Goal: Task Accomplishment & Management: Manage account settings

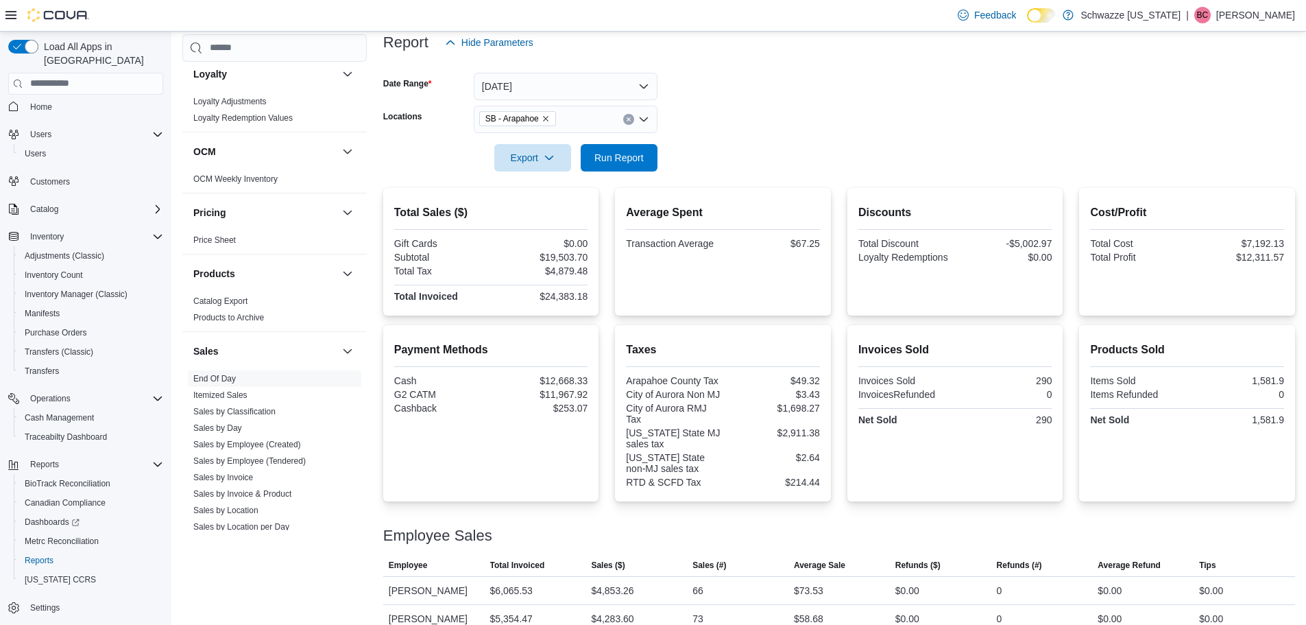
scroll to position [29, 0]
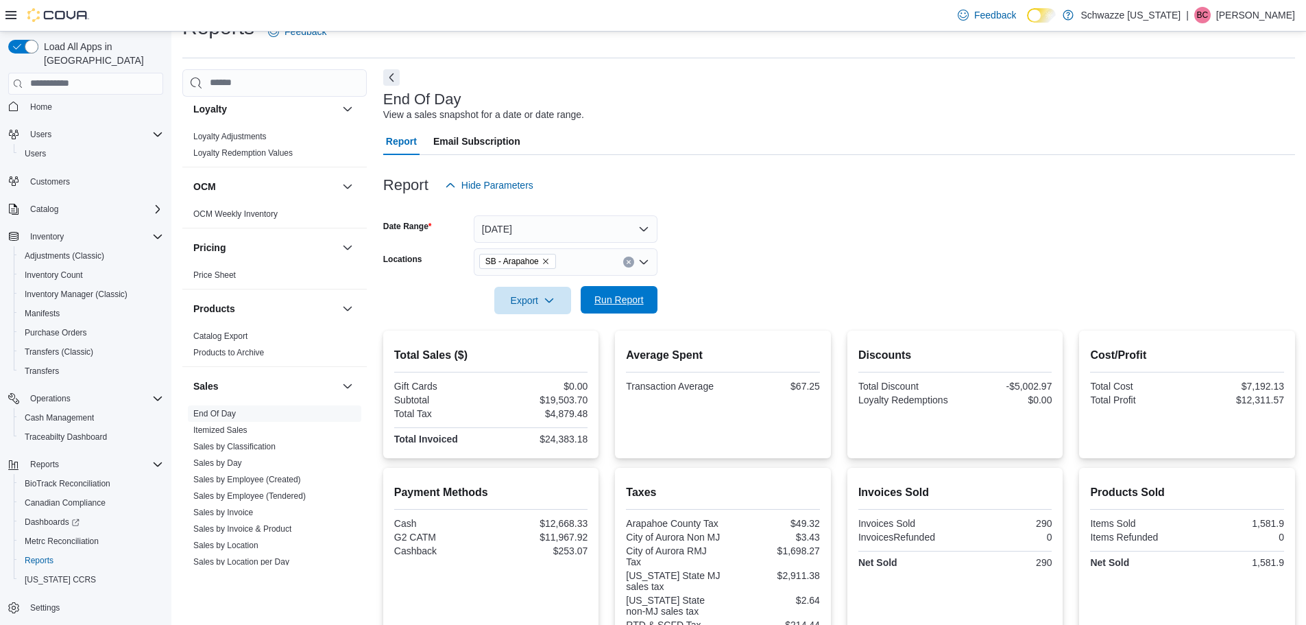
click at [641, 299] on span "Run Report" at bounding box center [619, 300] width 49 height 14
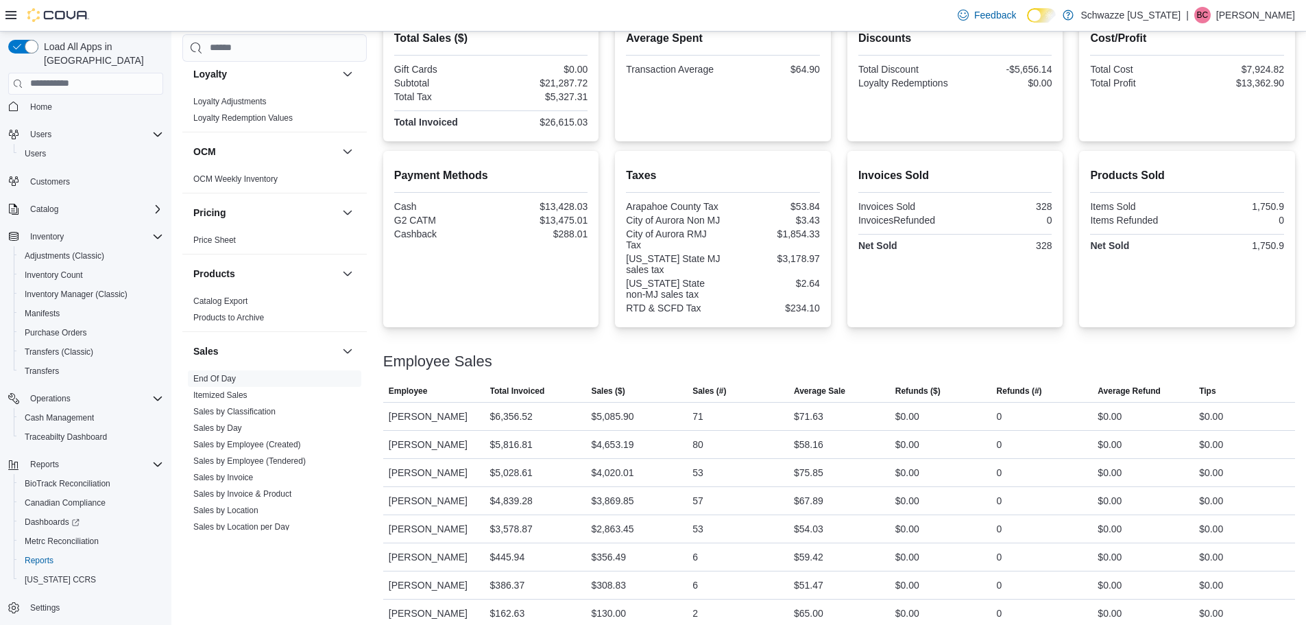
scroll to position [359, 0]
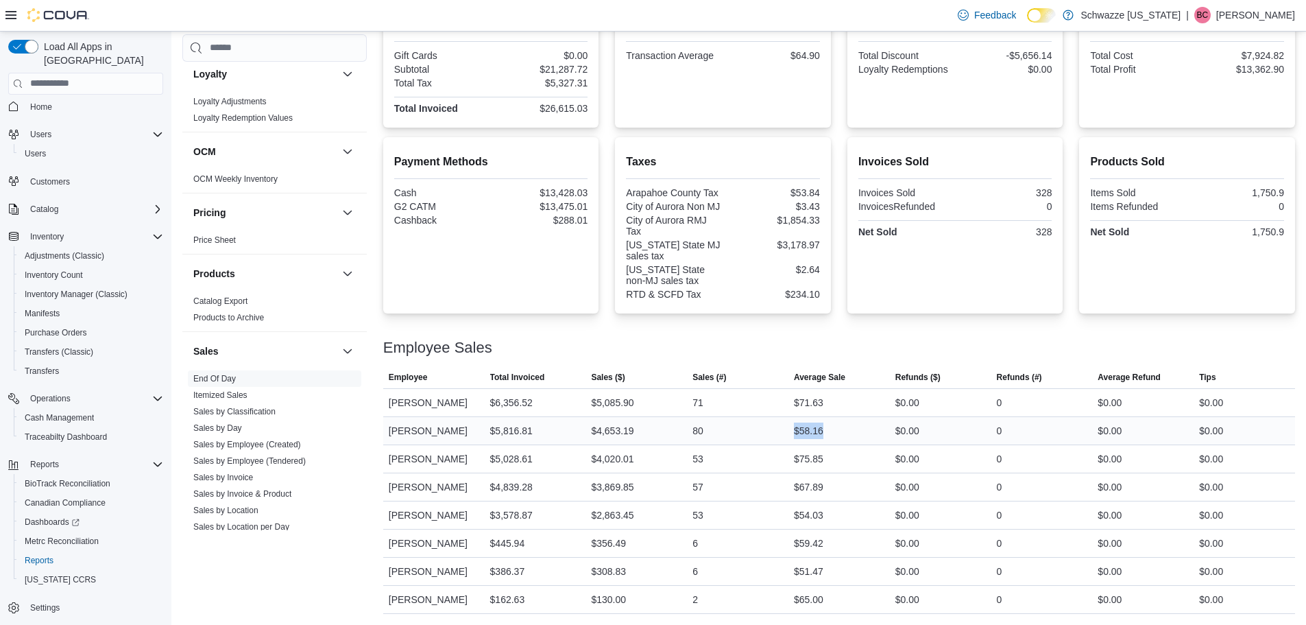
drag, startPoint x: 845, startPoint y: 435, endPoint x: 798, endPoint y: 431, distance: 47.4
click at [798, 431] on div "$58.16" at bounding box center [839, 430] width 101 height 27
click at [844, 454] on div "$75.85" at bounding box center [839, 458] width 101 height 27
drag, startPoint x: 843, startPoint y: 509, endPoint x: 802, endPoint y: 526, distance: 43.9
click at [802, 526] on div "$54.03" at bounding box center [839, 514] width 101 height 27
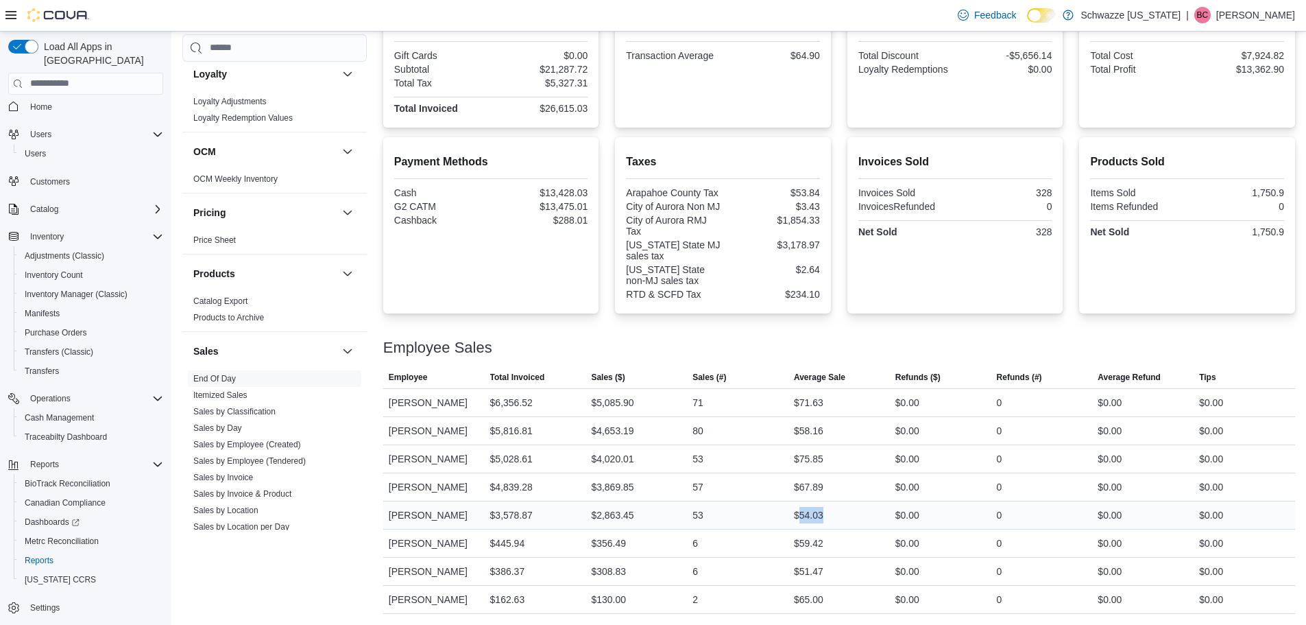
click at [848, 516] on div "$54.03" at bounding box center [839, 514] width 101 height 27
drag, startPoint x: 837, startPoint y: 566, endPoint x: 806, endPoint y: 583, distance: 35.3
click at [806, 583] on div "$51.47" at bounding box center [839, 571] width 101 height 27
click at [787, 582] on div "6" at bounding box center [737, 571] width 101 height 27
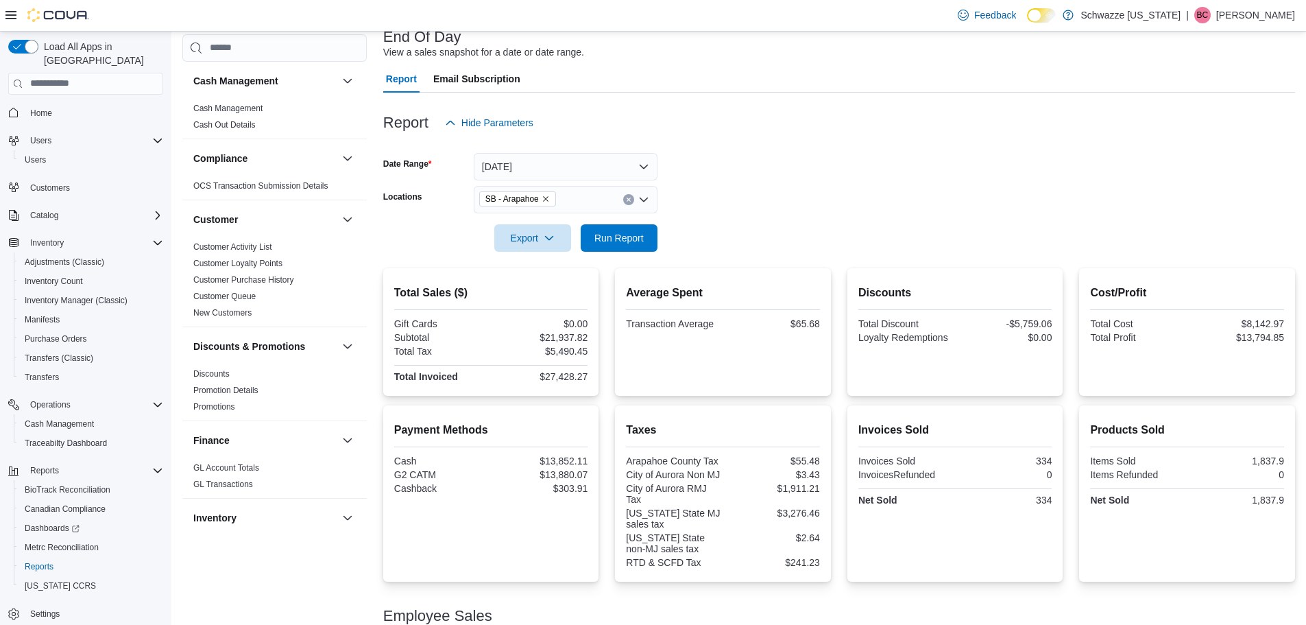
scroll to position [16, 0]
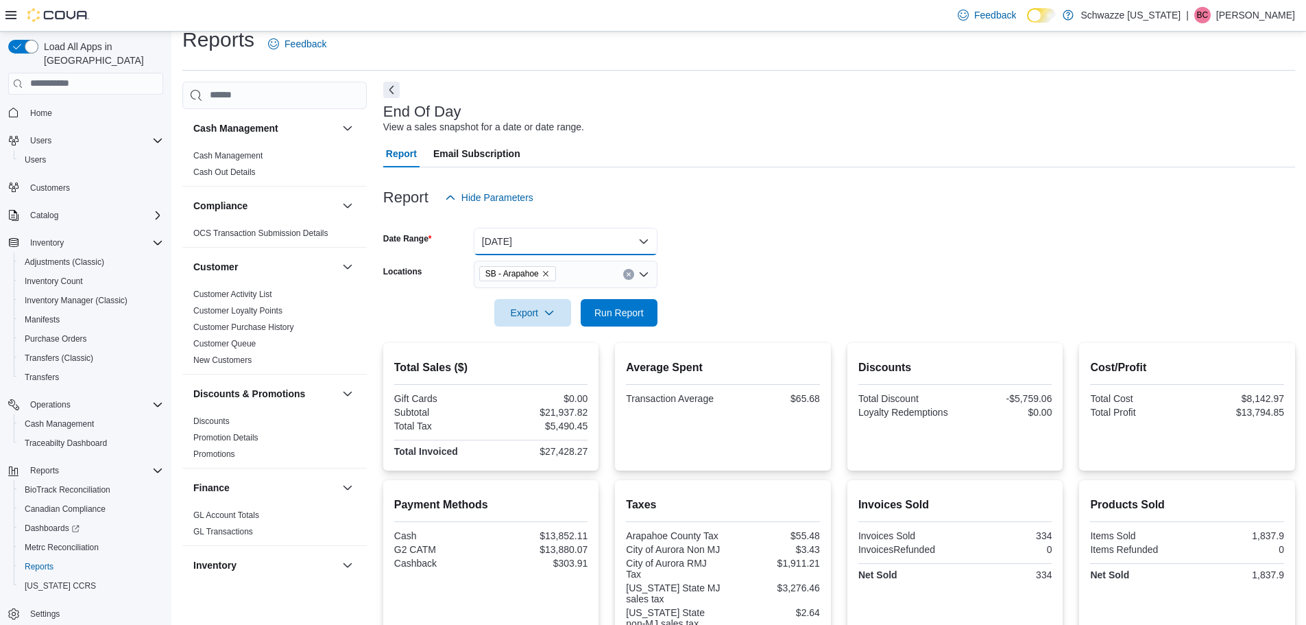
click at [621, 241] on button "[DATE]" at bounding box center [566, 241] width 184 height 27
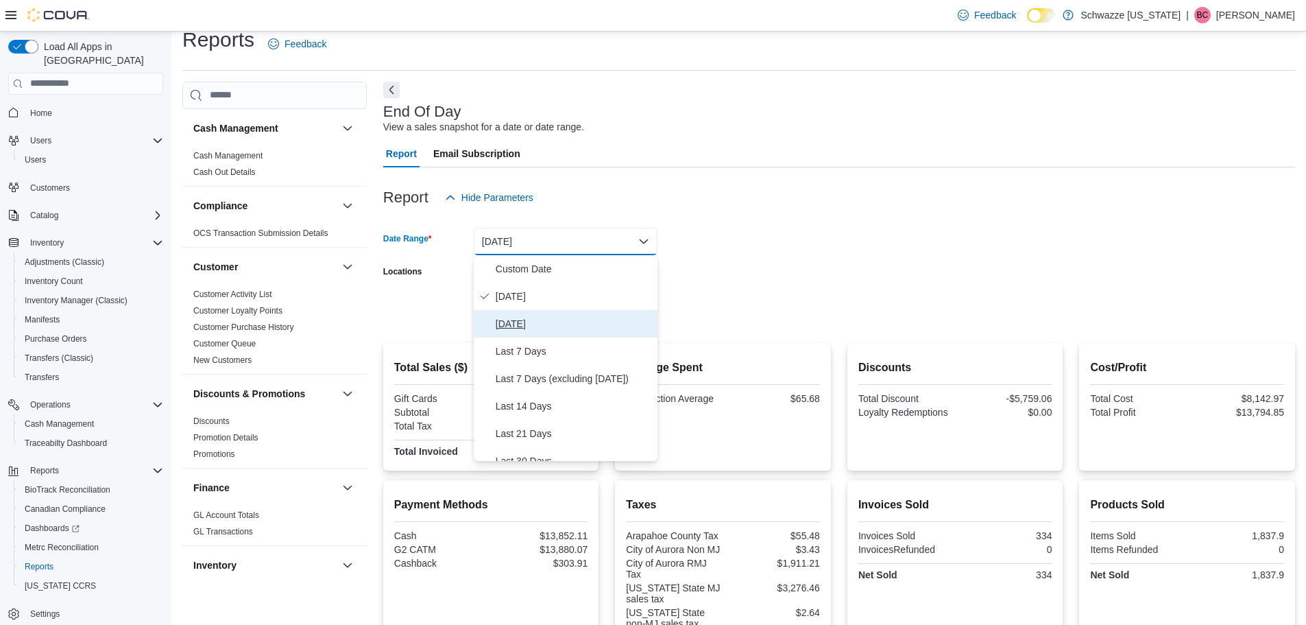
click at [553, 329] on span "Yesterday" at bounding box center [574, 323] width 156 height 16
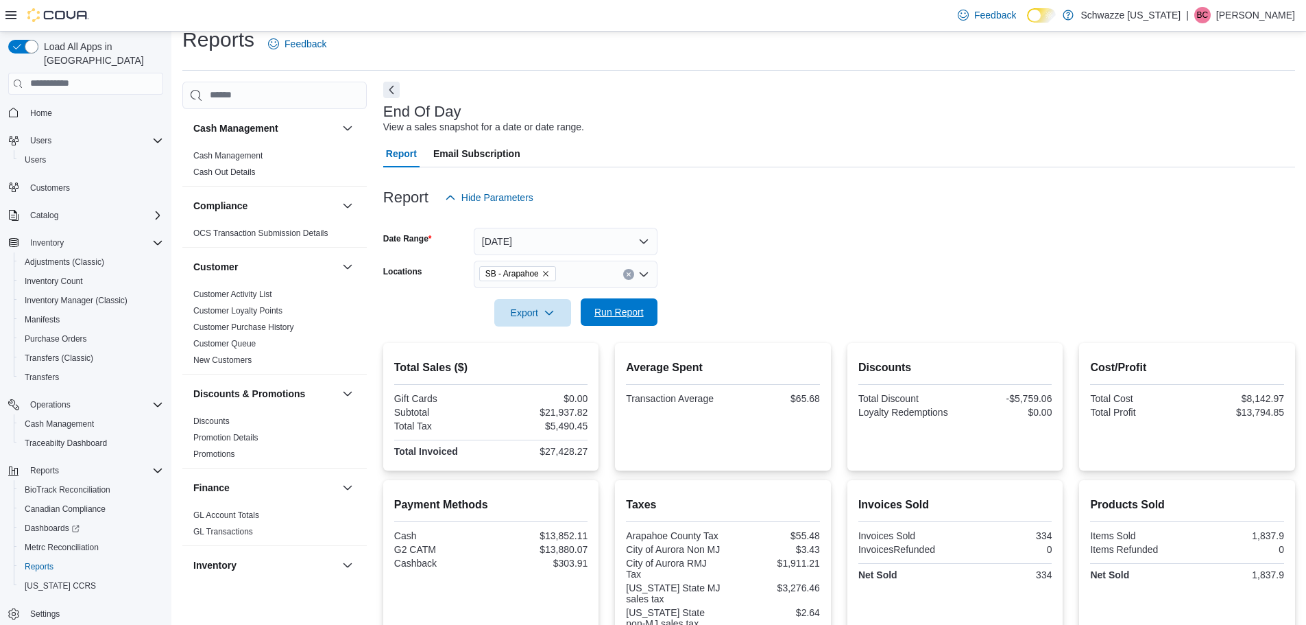
click at [636, 316] on span "Run Report" at bounding box center [619, 312] width 49 height 14
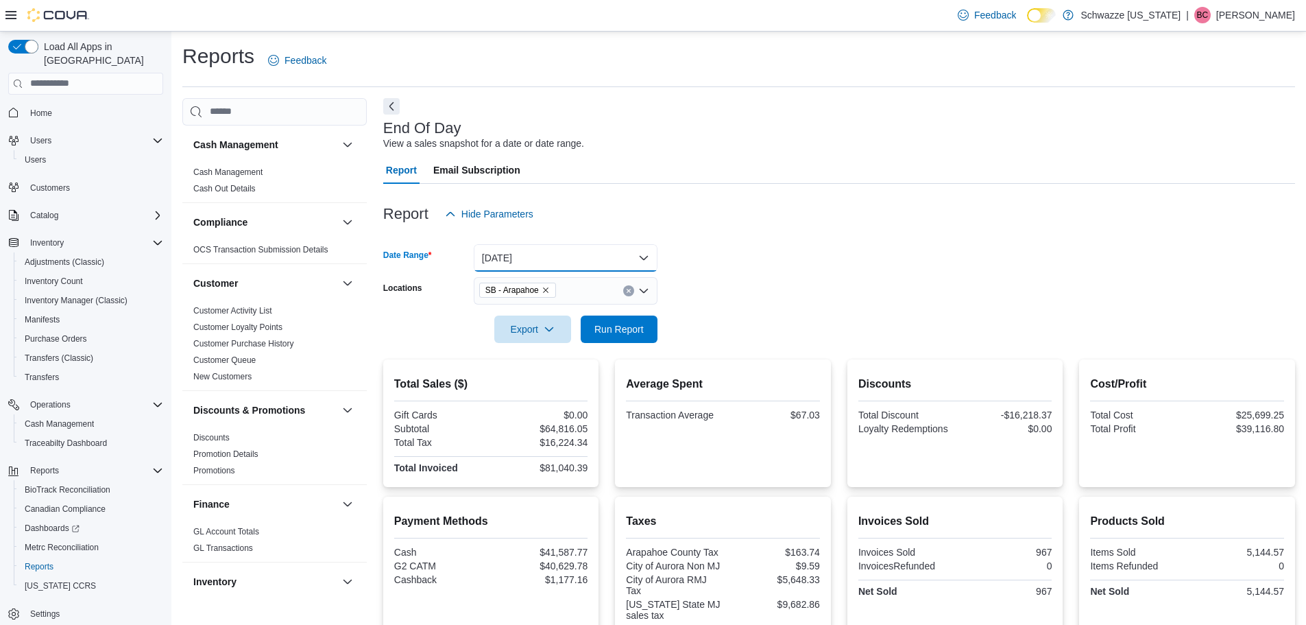
click at [593, 251] on button "Yesterday" at bounding box center [566, 257] width 184 height 27
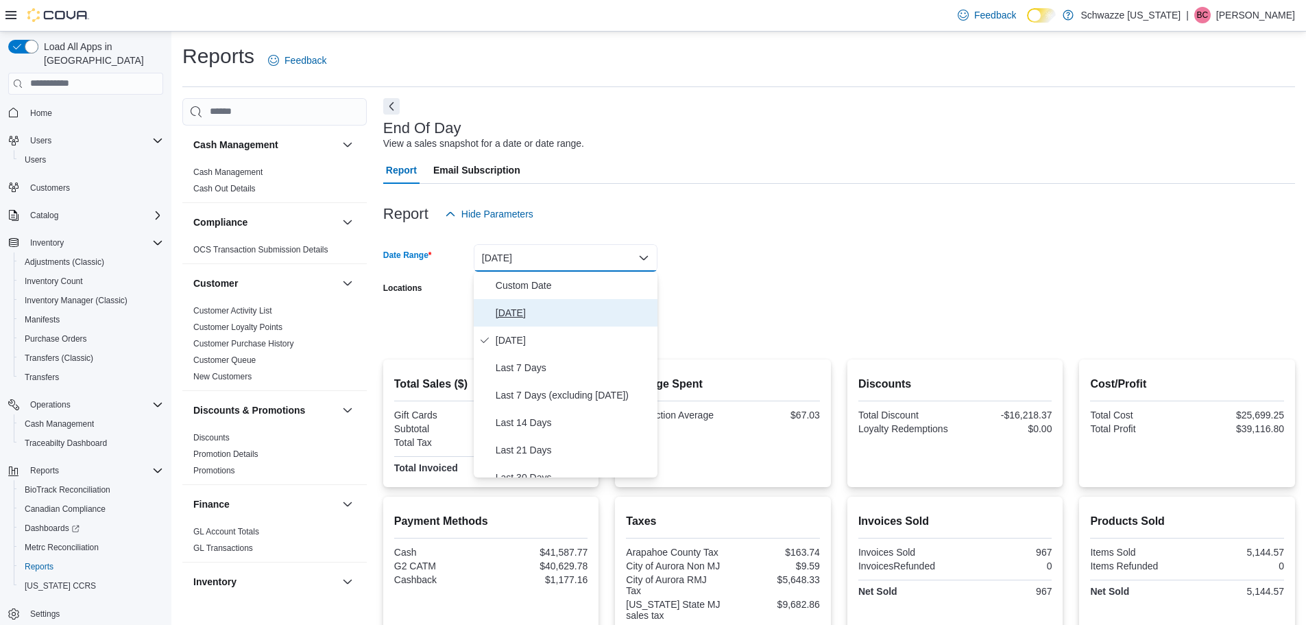
click at [570, 316] on span "[DATE]" at bounding box center [574, 312] width 156 height 16
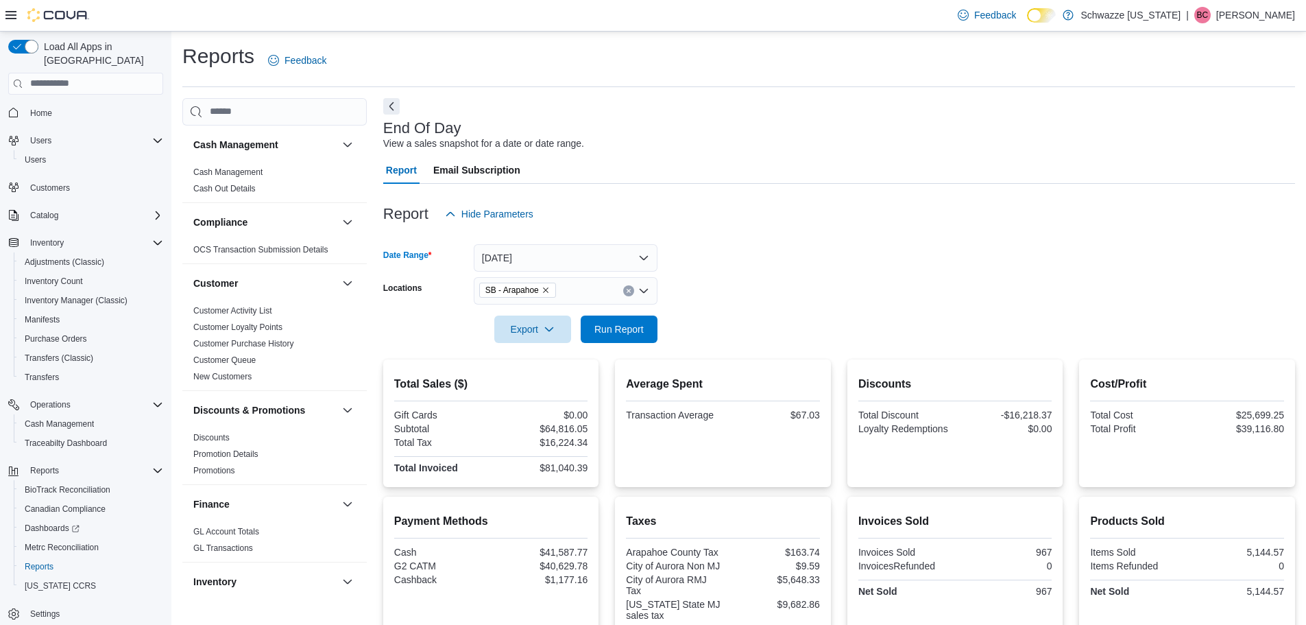
click at [632, 345] on div at bounding box center [839, 351] width 912 height 16
click at [623, 333] on span "Run Report" at bounding box center [619, 329] width 49 height 14
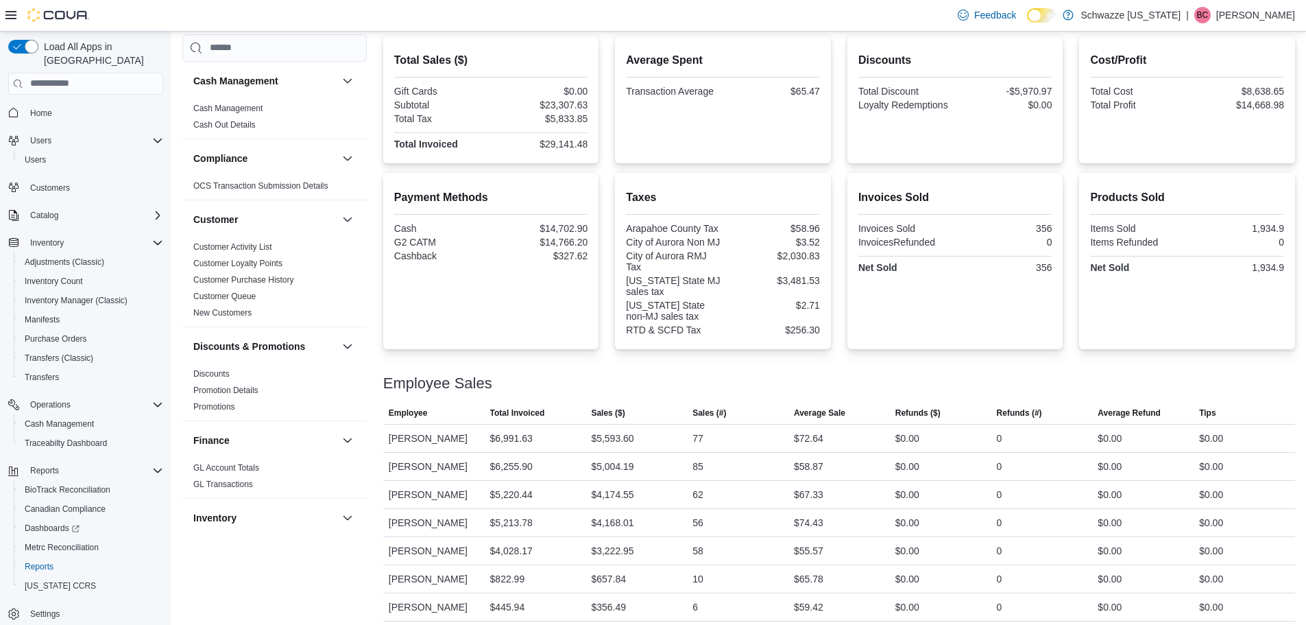
scroll to position [359, 0]
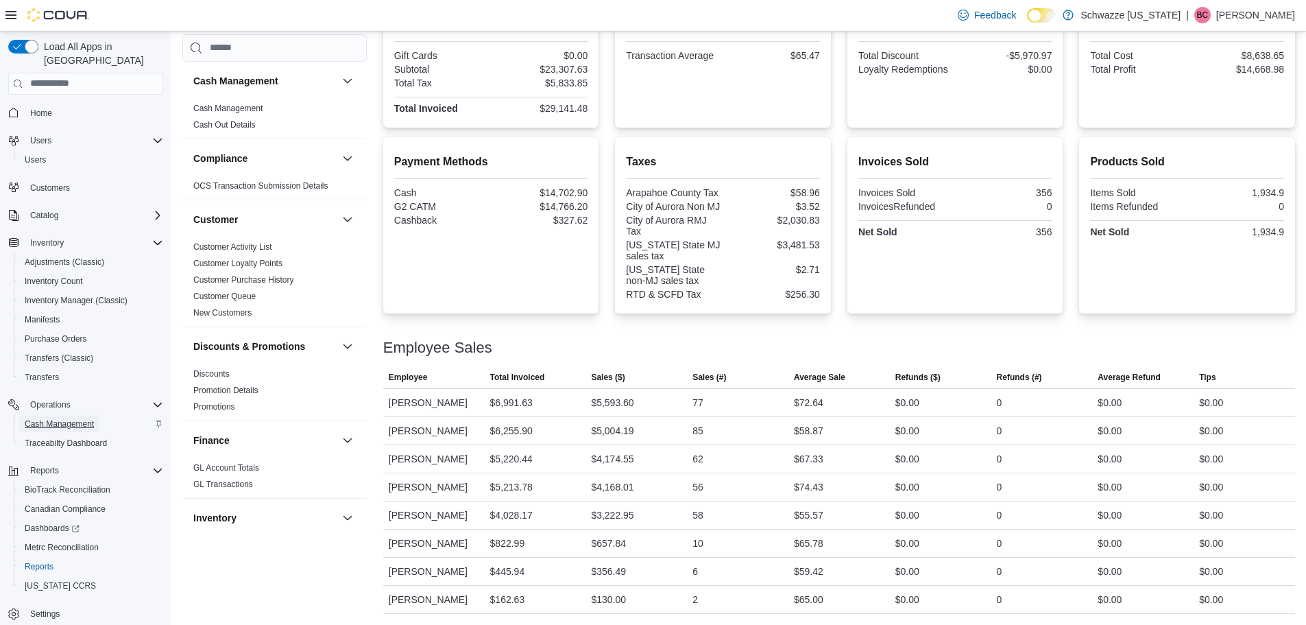
click at [53, 418] on span "Cash Management" at bounding box center [59, 423] width 69 height 11
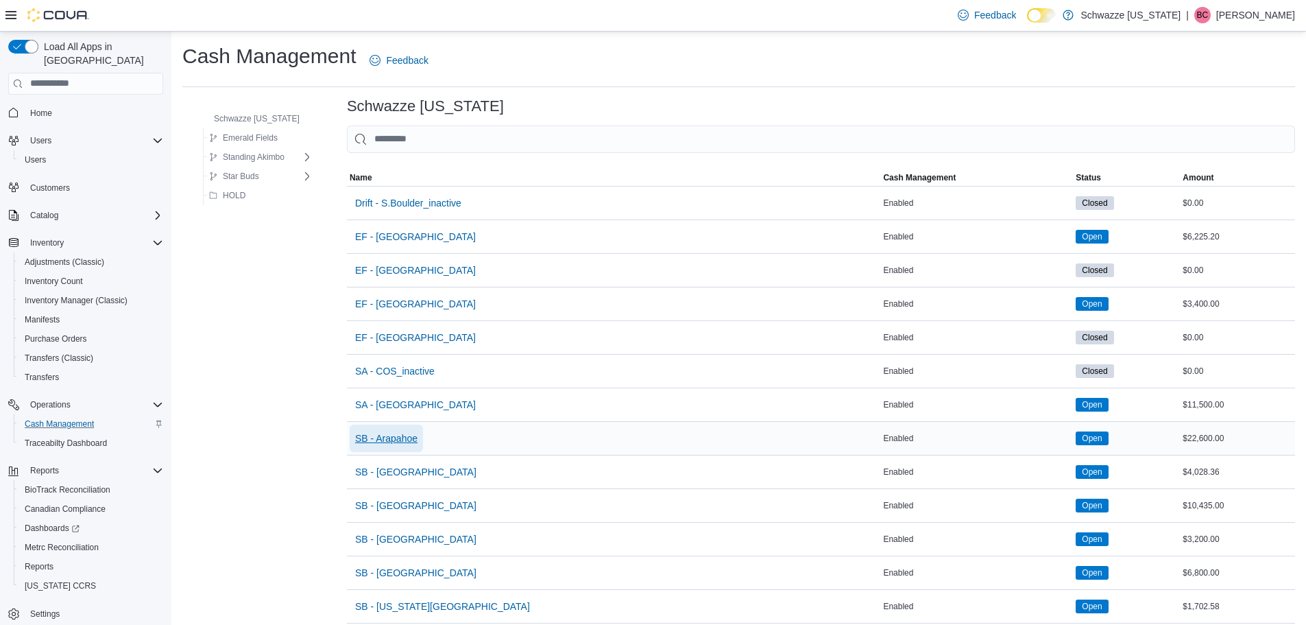
click at [417, 436] on span "SB - Arapahoe" at bounding box center [386, 438] width 62 height 14
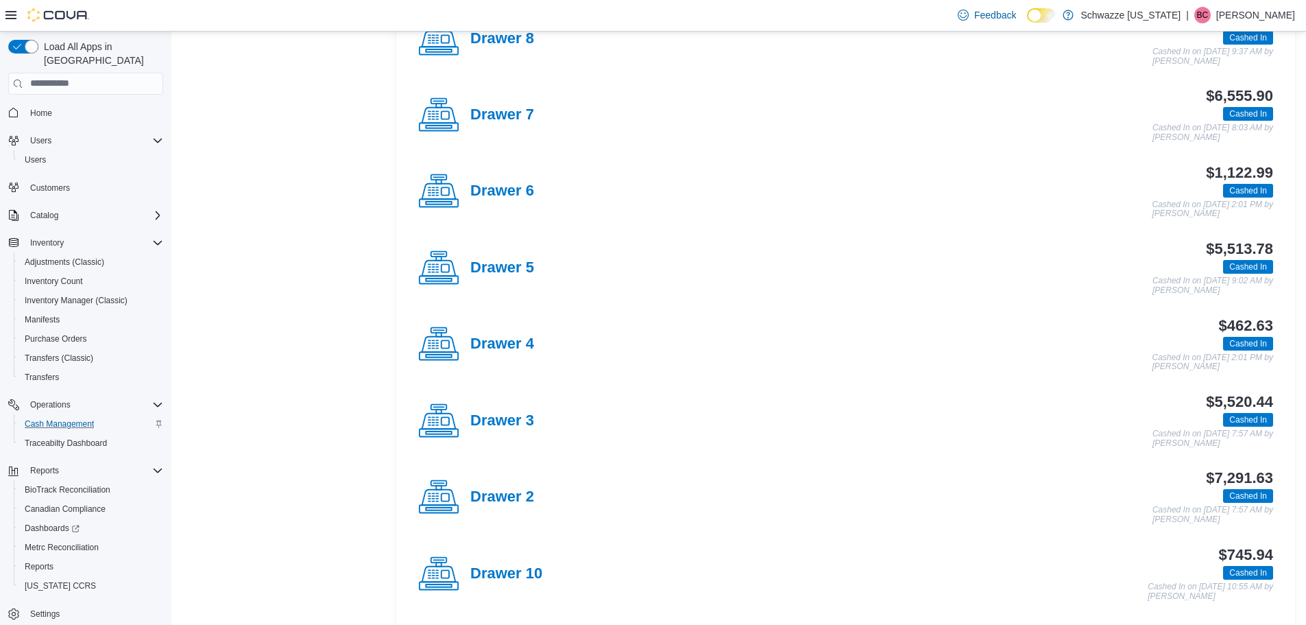
scroll to position [549, 0]
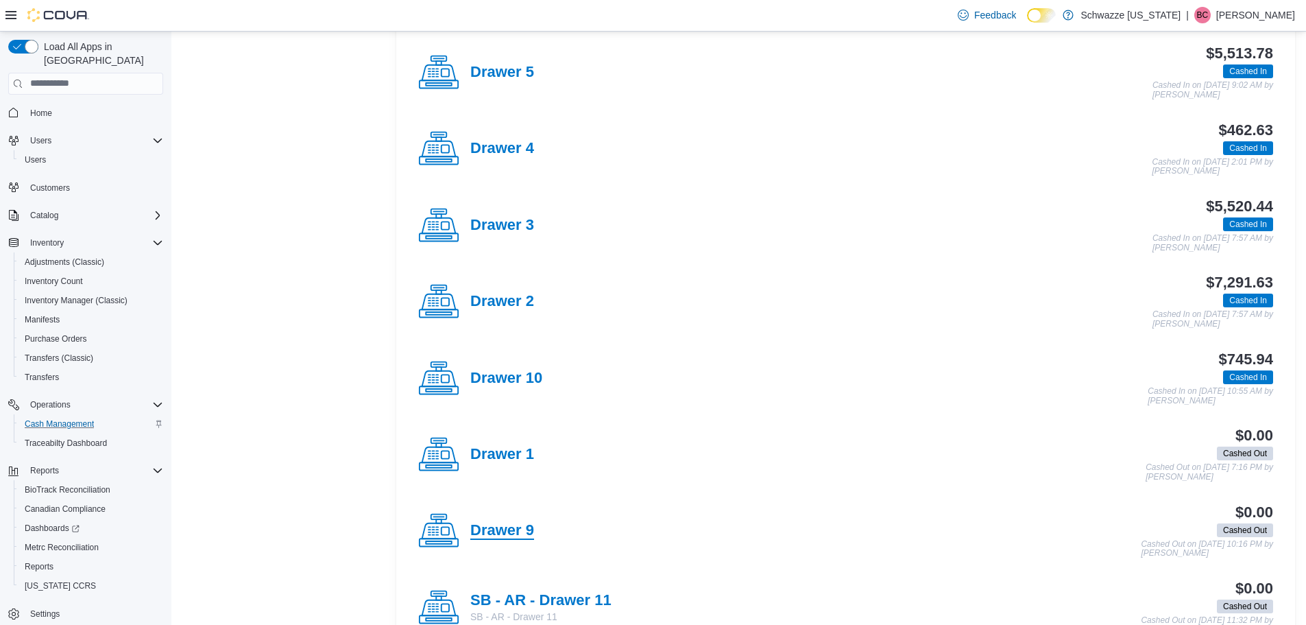
click at [499, 534] on h4 "Drawer 9" at bounding box center [502, 531] width 64 height 18
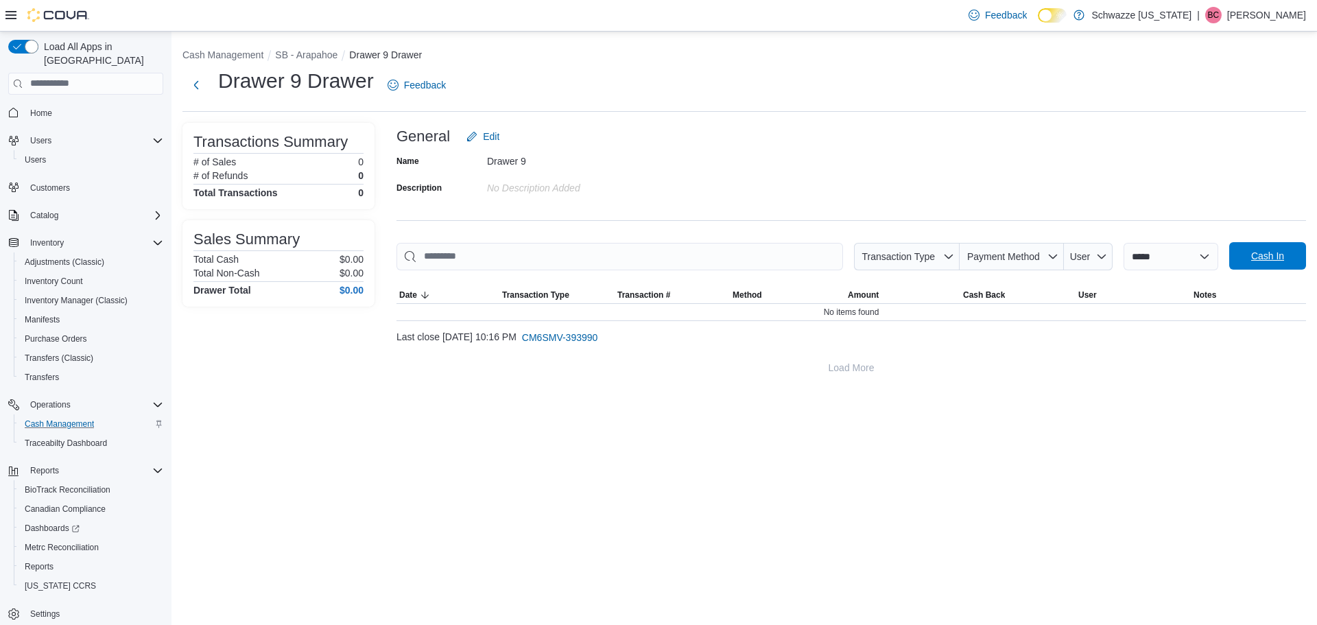
click at [1287, 244] on span "Cash In" at bounding box center [1267, 255] width 60 height 27
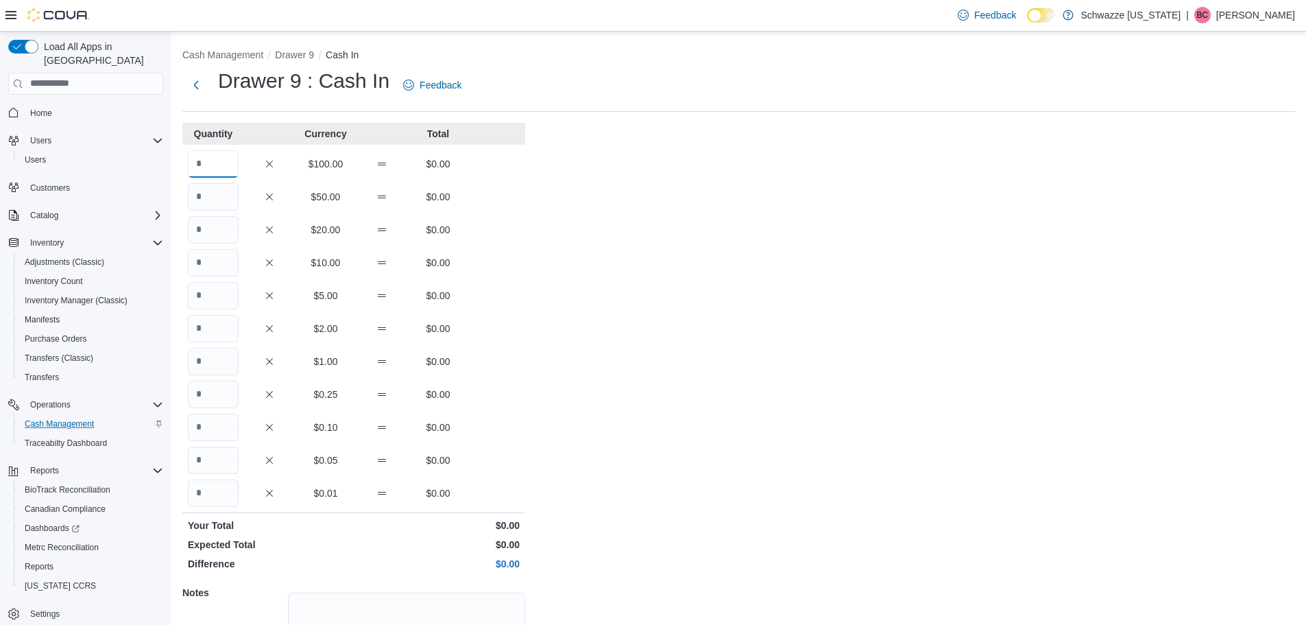
click at [201, 156] on input "Quantity" at bounding box center [213, 163] width 51 height 27
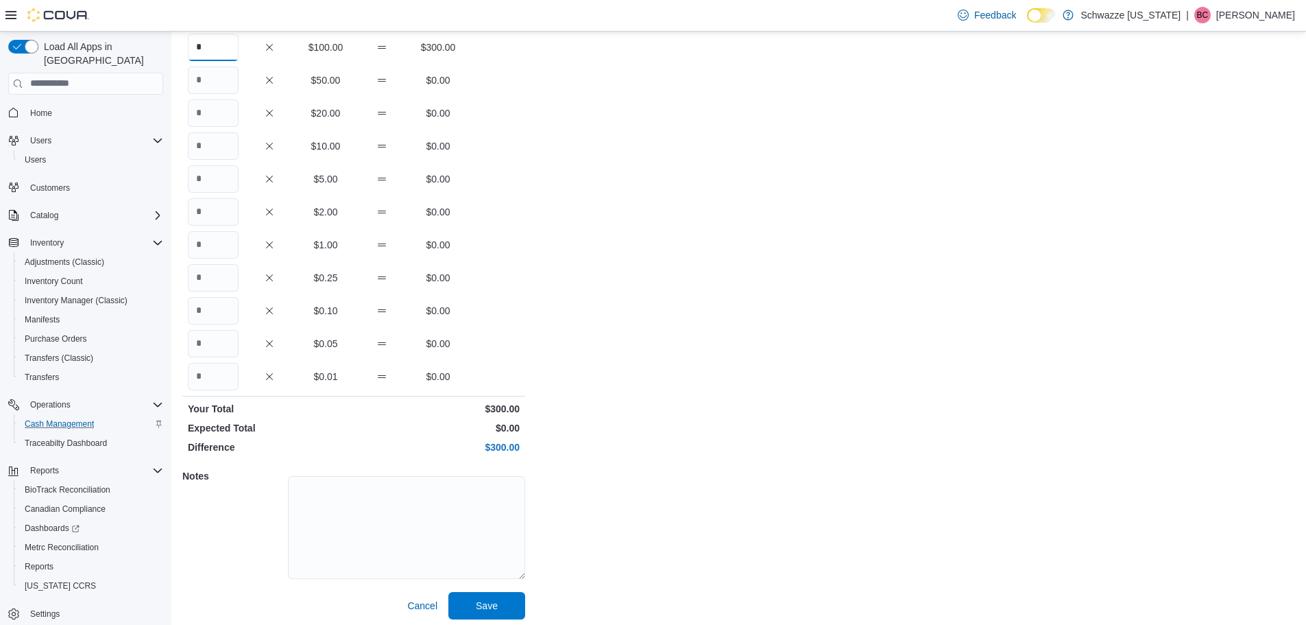
scroll to position [122, 0]
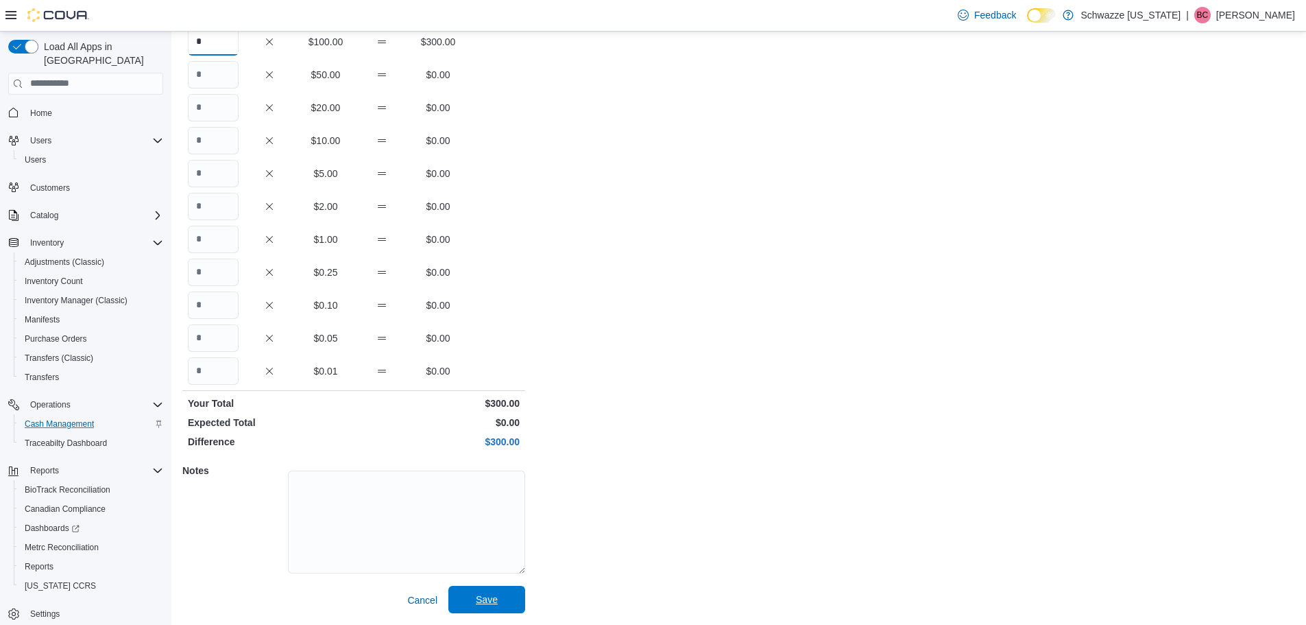
type input "*"
click at [476, 599] on span "Save" at bounding box center [487, 600] width 22 height 14
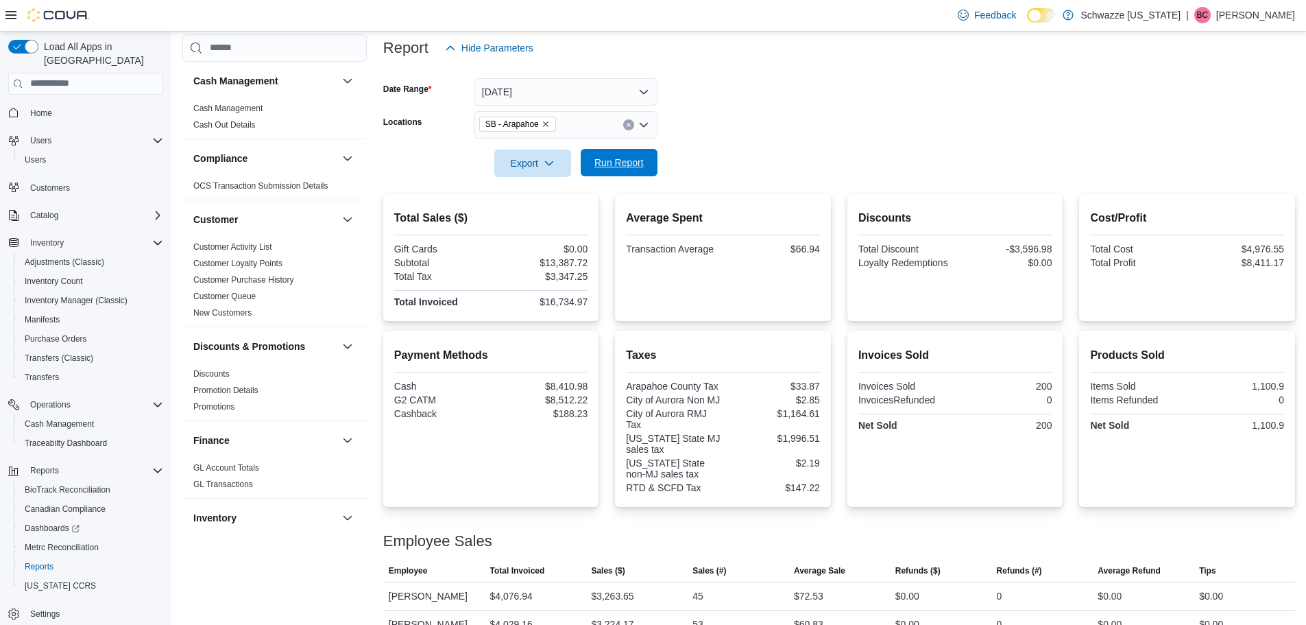
scroll to position [686, 0]
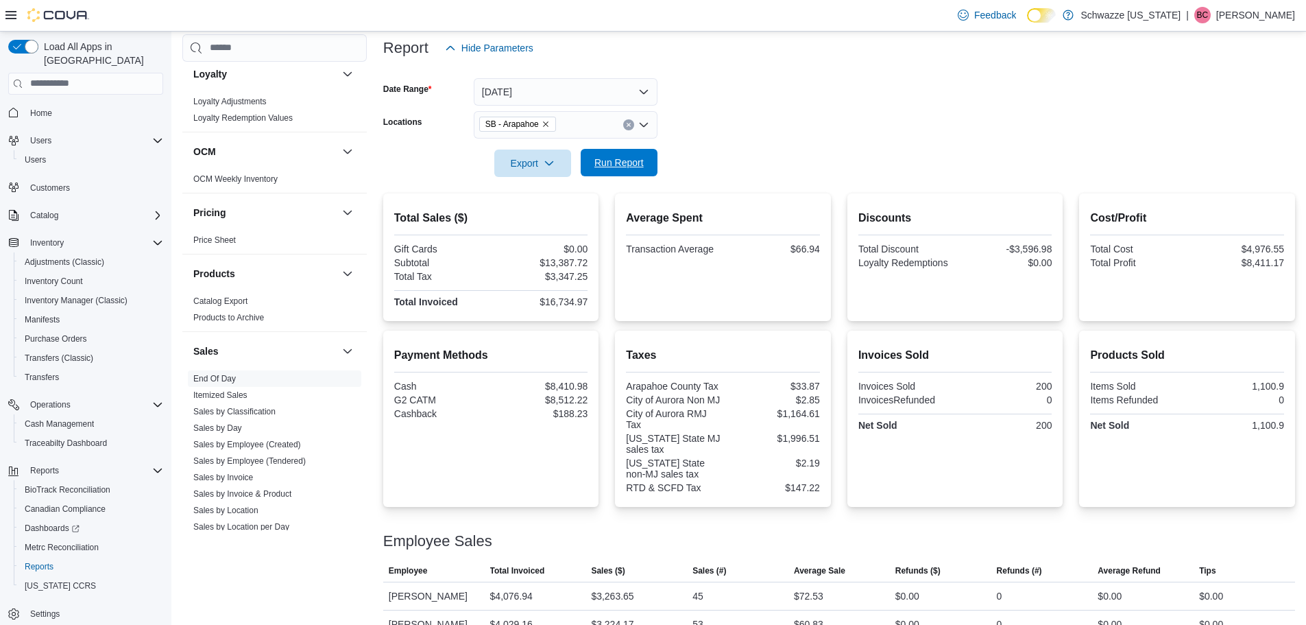
click at [634, 157] on span "Run Report" at bounding box center [619, 163] width 49 height 14
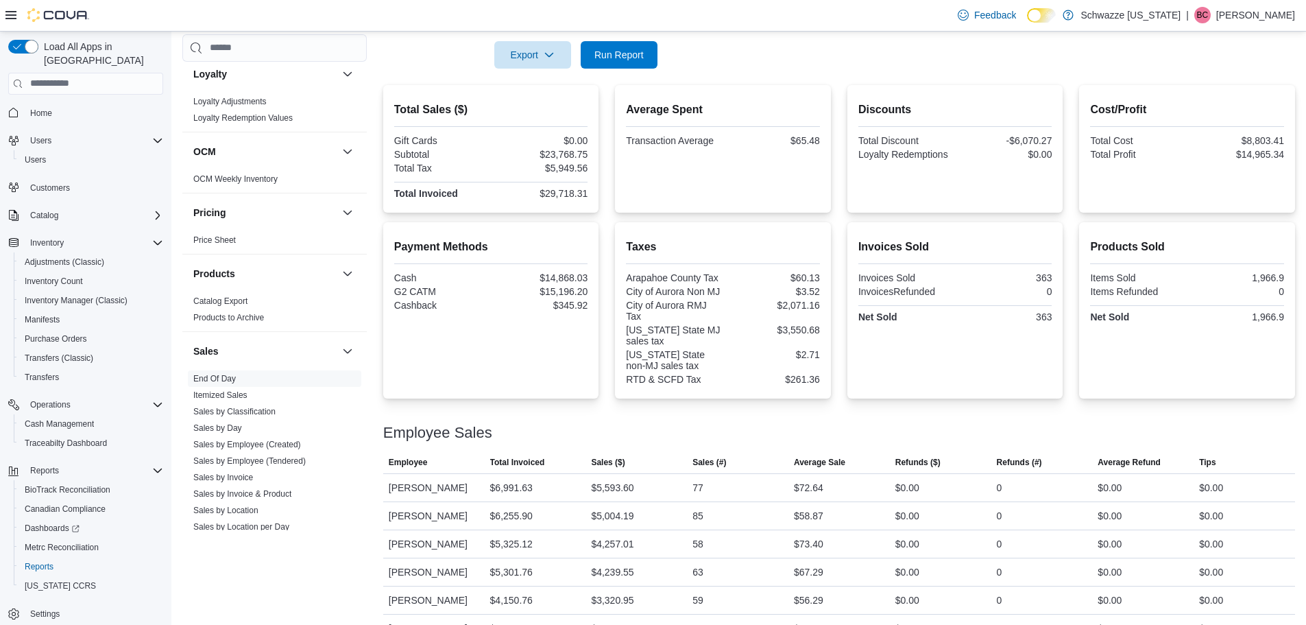
scroll to position [387, 0]
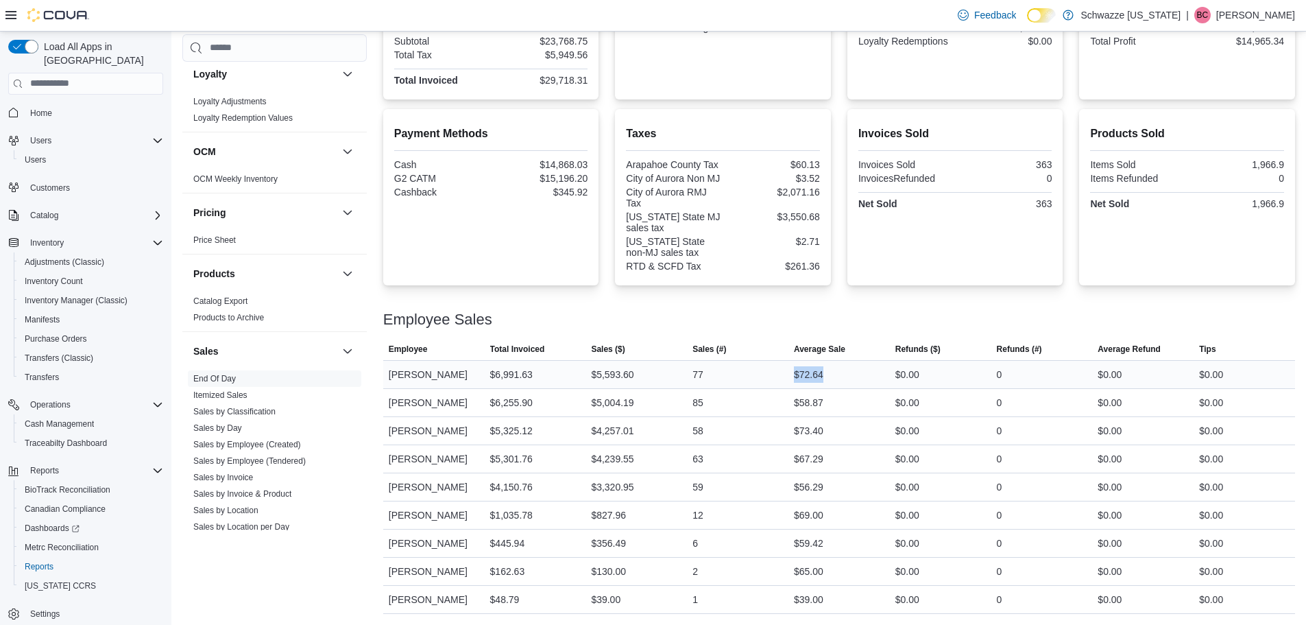
drag, startPoint x: 835, startPoint y: 375, endPoint x: 794, endPoint y: 378, distance: 41.2
click at [794, 378] on div "$72.64" at bounding box center [839, 374] width 101 height 27
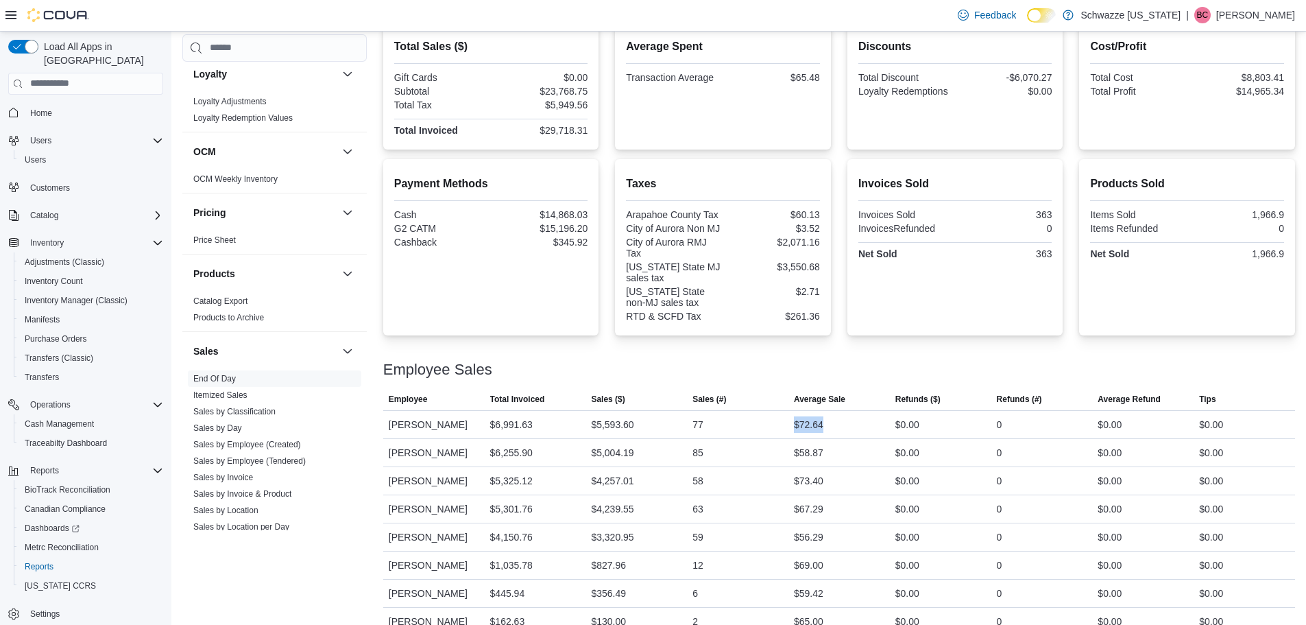
scroll to position [319, 0]
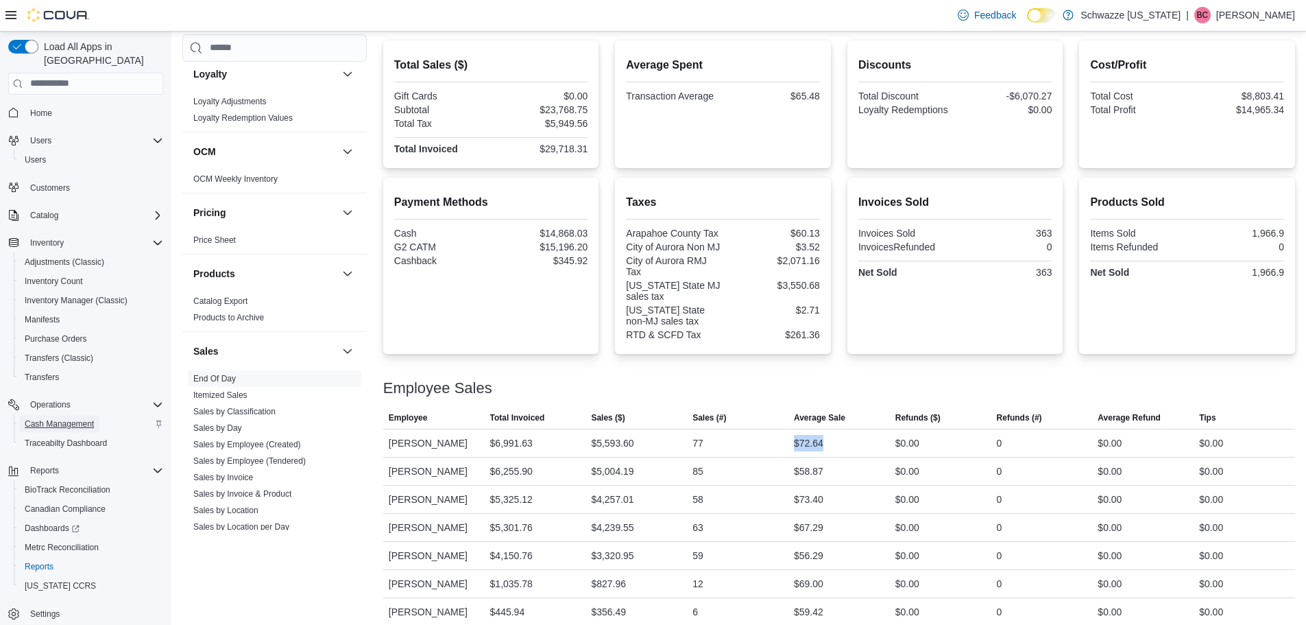
click at [71, 418] on span "Cash Management" at bounding box center [59, 423] width 69 height 11
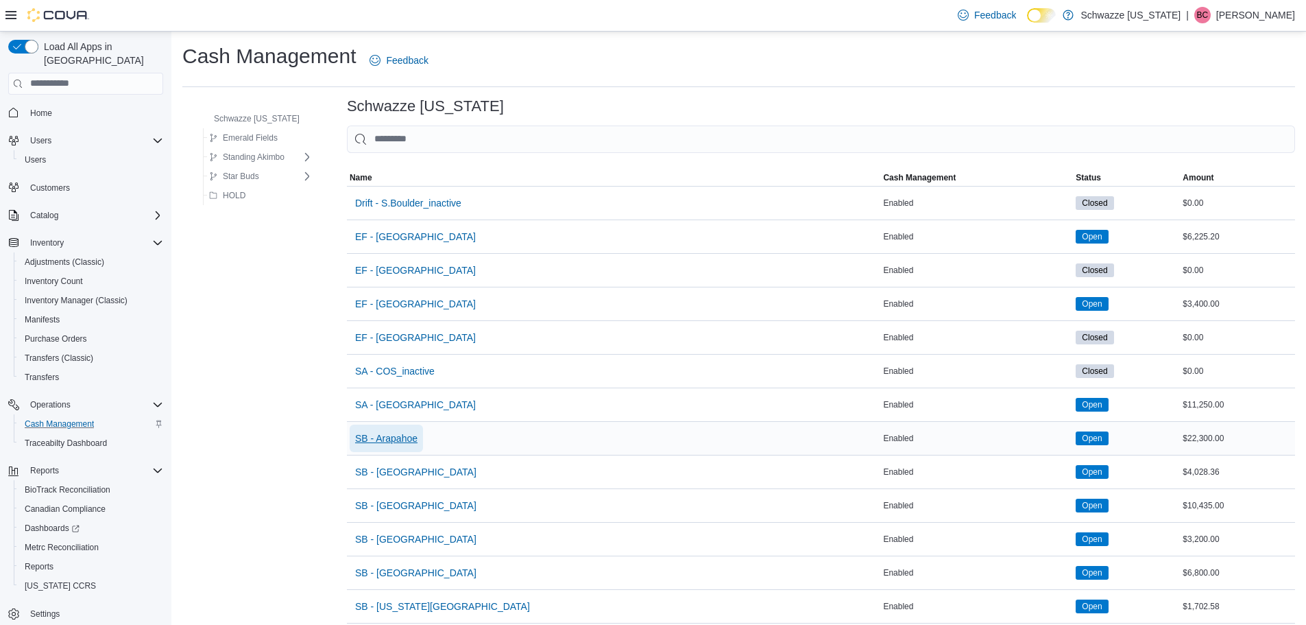
click at [408, 438] on span "SB - Arapahoe" at bounding box center [386, 438] width 62 height 14
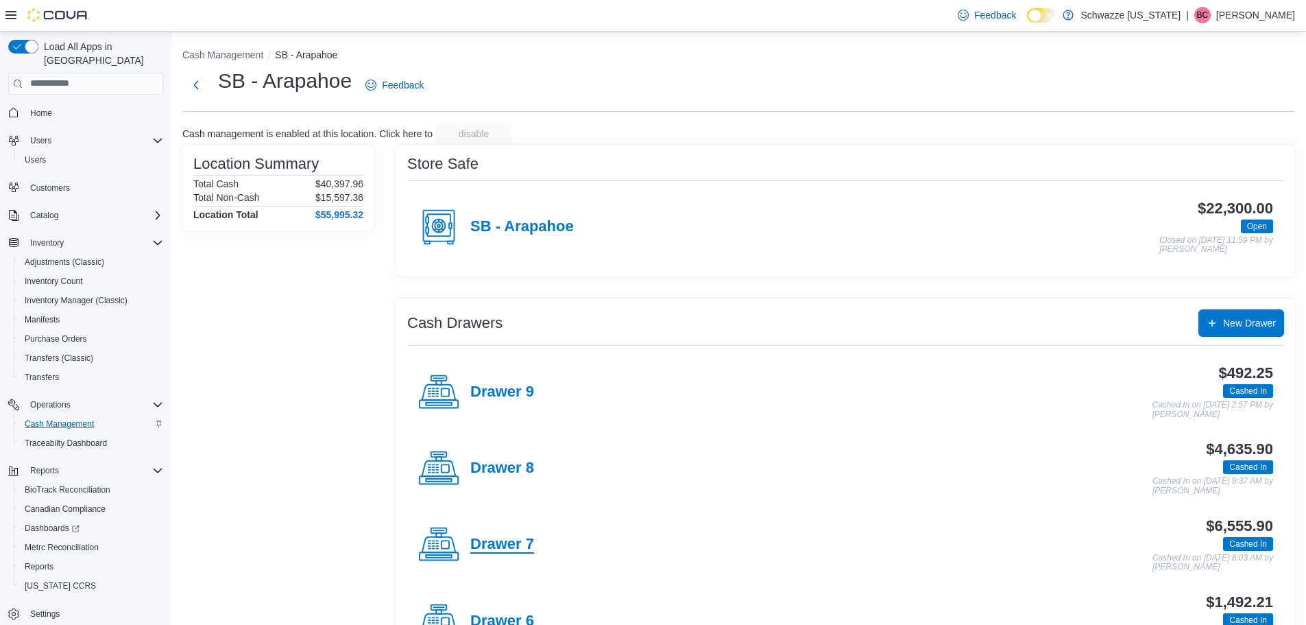
click at [513, 543] on h4 "Drawer 7" at bounding box center [502, 545] width 64 height 18
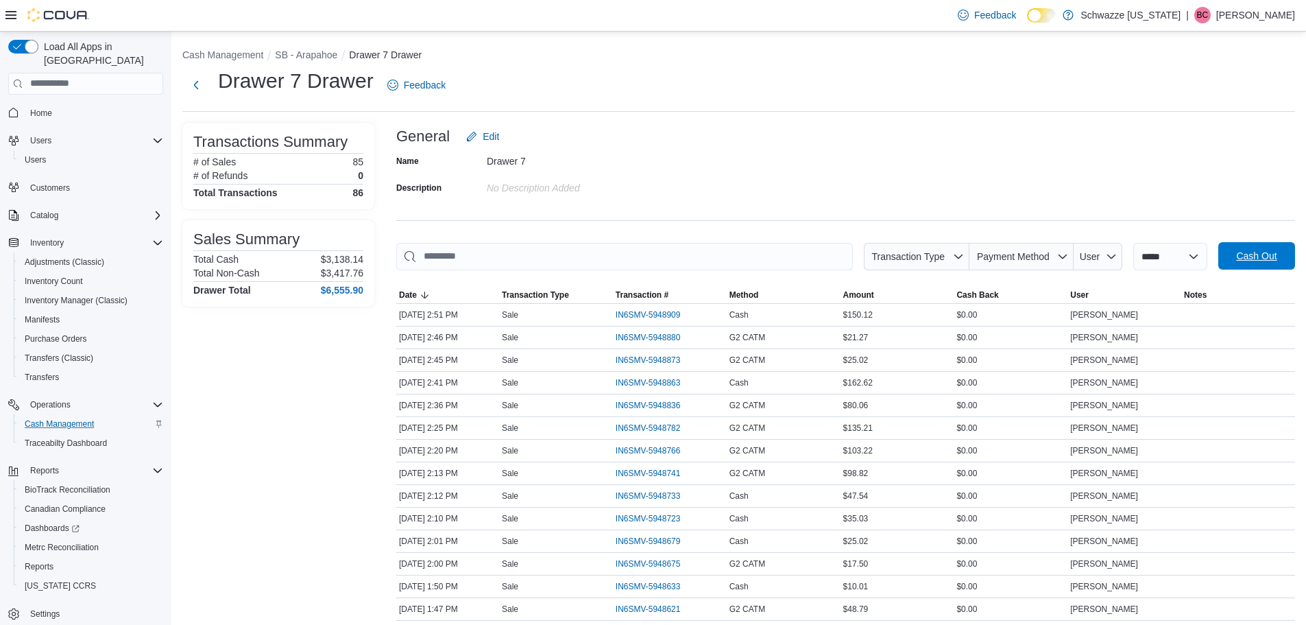
click at [1273, 258] on span "Cash Out" at bounding box center [1256, 256] width 40 height 14
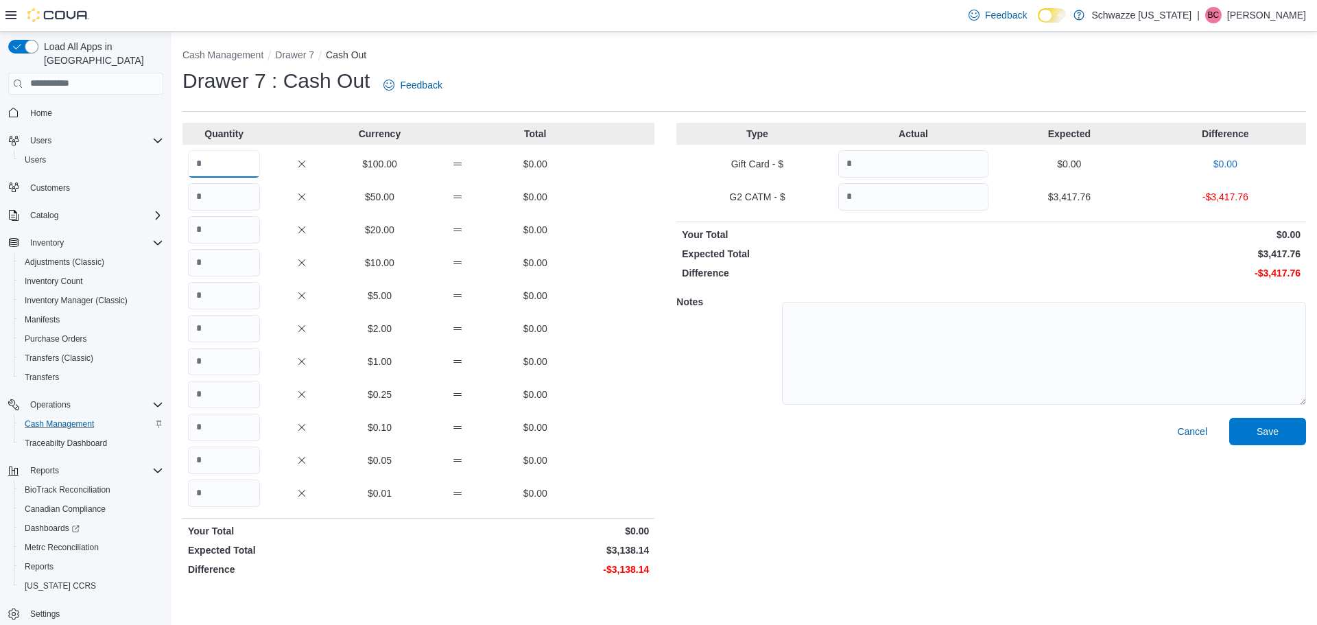
click at [202, 158] on input "Quantity" at bounding box center [224, 163] width 72 height 27
type input "**"
click at [206, 201] on input "Quantity" at bounding box center [224, 196] width 72 height 27
type input "*"
click at [226, 230] on input "Quantity" at bounding box center [224, 229] width 72 height 27
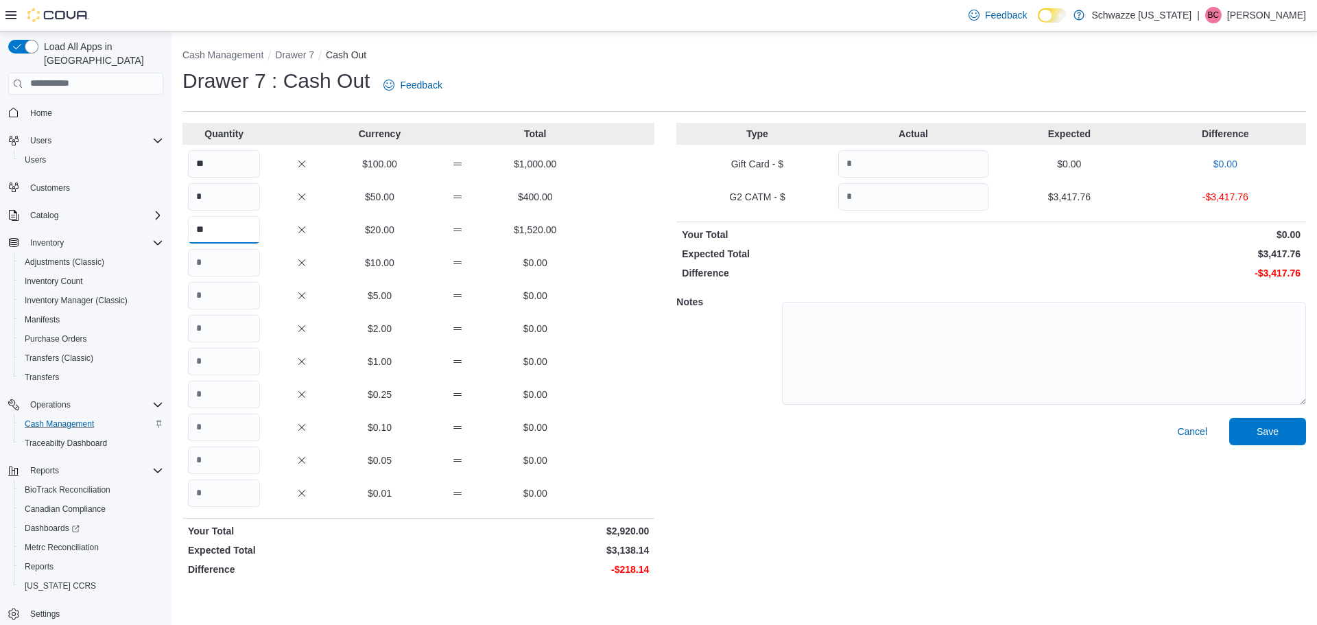
type input "**"
click at [459, 418] on div "$0.10 $0.00" at bounding box center [418, 427] width 472 height 27
click at [921, 206] on input "Quantity" at bounding box center [913, 196] width 150 height 27
type input "*******"
click at [1135, 283] on div "Type Actual Expected Difference Gift Card - $ $0.00 $0.00 G2 CATM - $ ******* $…" at bounding box center [991, 352] width 630 height 459
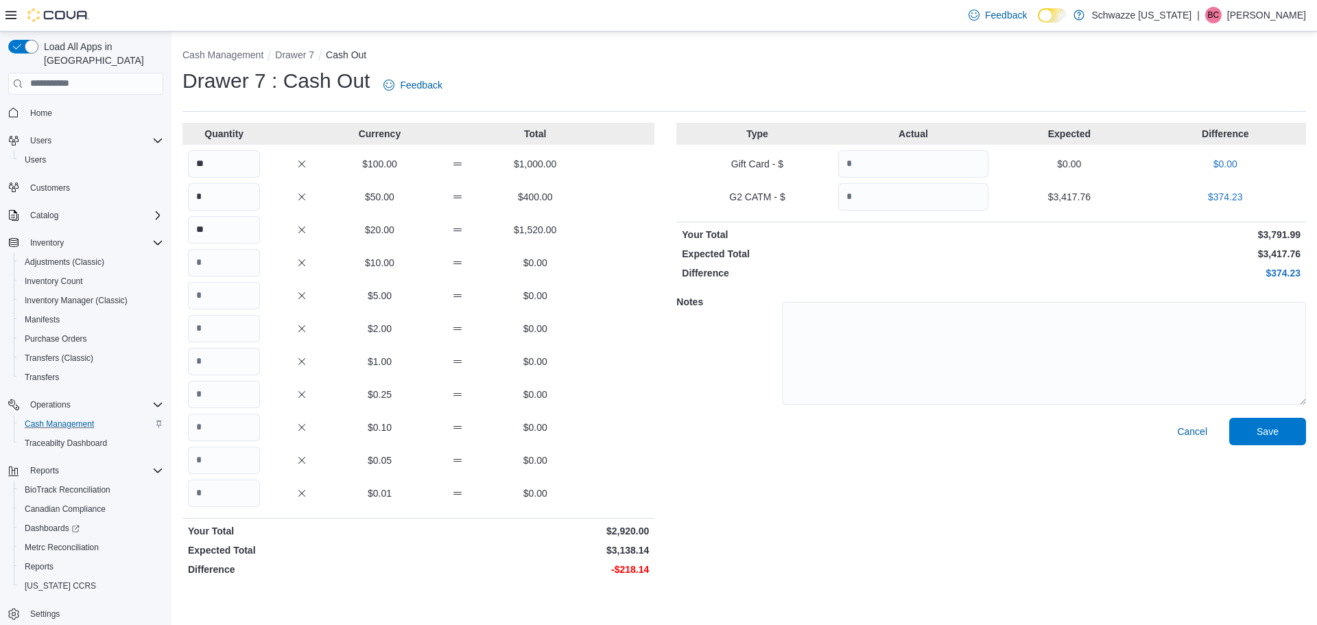
click at [1266, 445] on div "Cancel Save" at bounding box center [991, 500] width 630 height 164
click at [1272, 431] on span "Save" at bounding box center [1267, 431] width 22 height 14
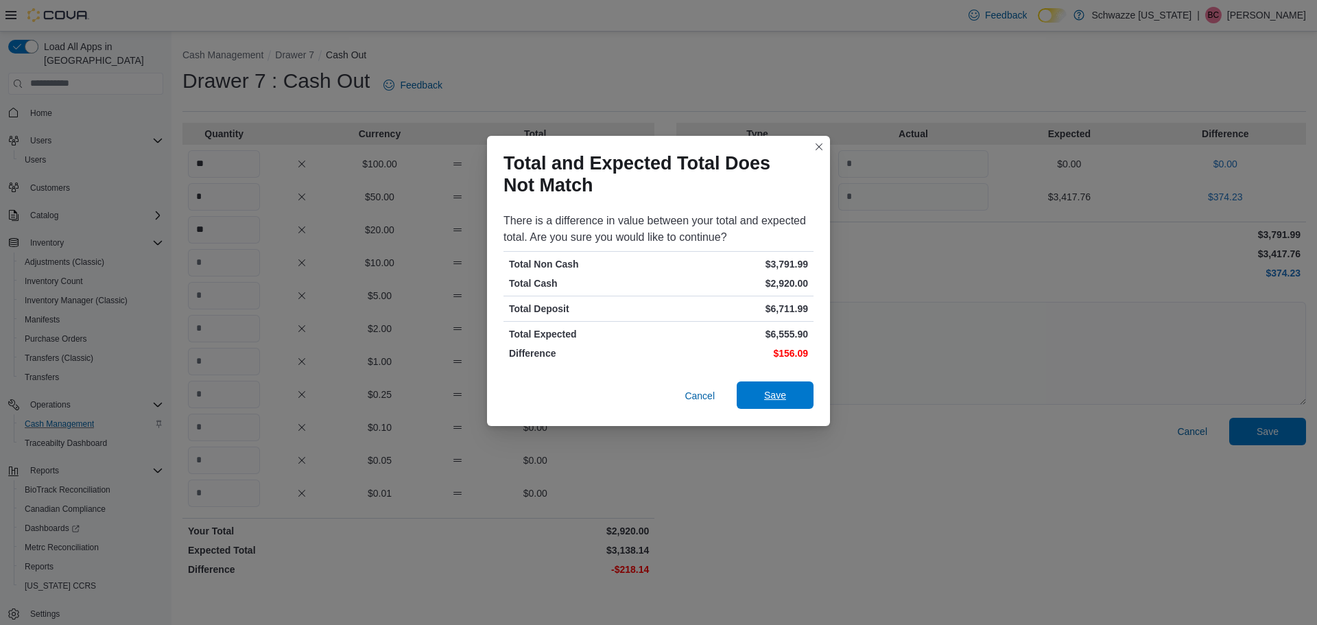
click at [788, 399] on span "Save" at bounding box center [775, 394] width 60 height 27
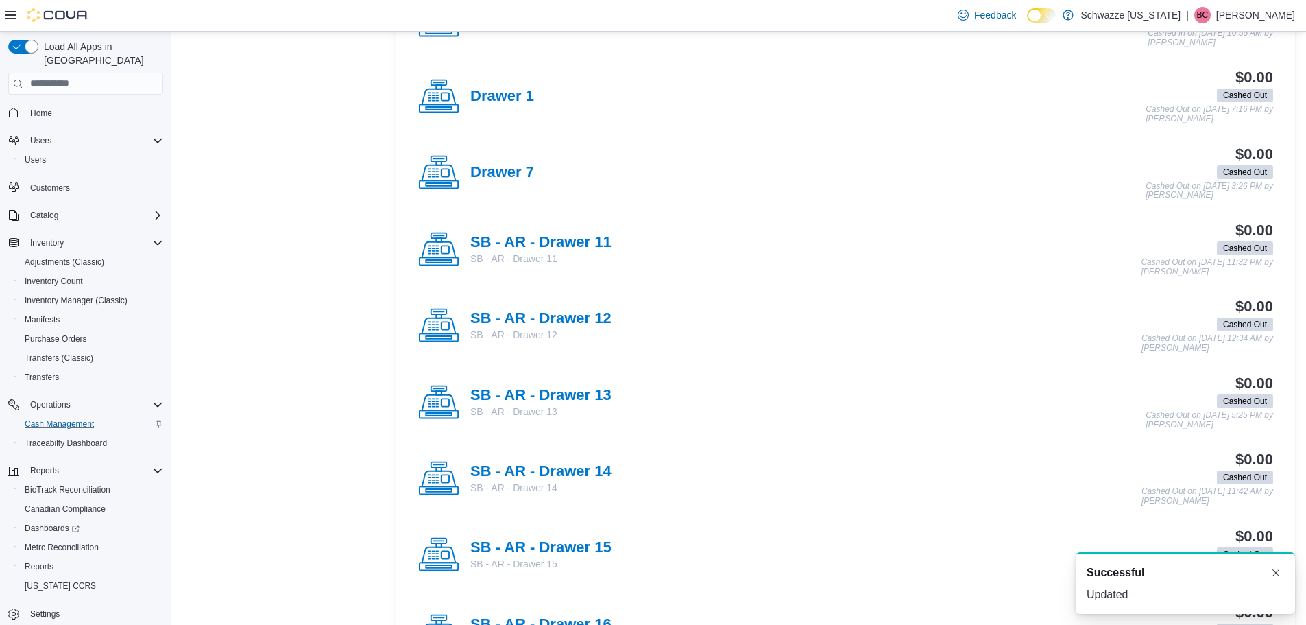
scroll to position [973, 0]
